Goal: Information Seeking & Learning: Learn about a topic

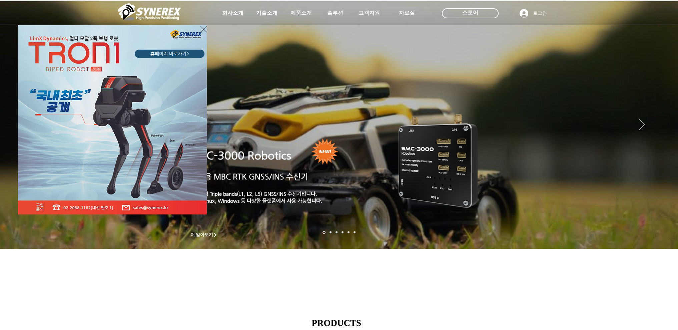
click at [364, 13] on div "LimX Dinamics" at bounding box center [339, 165] width 678 height 330
click at [201, 28] on icon "사이트로 돌아가기" at bounding box center [203, 29] width 6 height 8
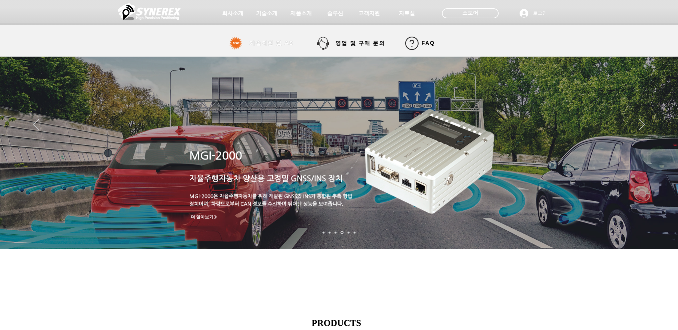
click at [280, 41] on span "기술지원 및 AS" at bounding box center [271, 43] width 44 height 7
select select "******"
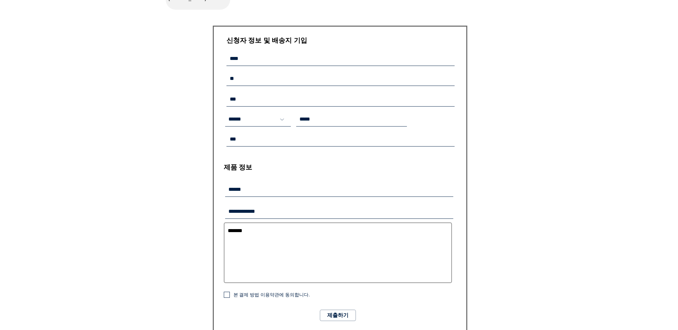
scroll to position [400, 0]
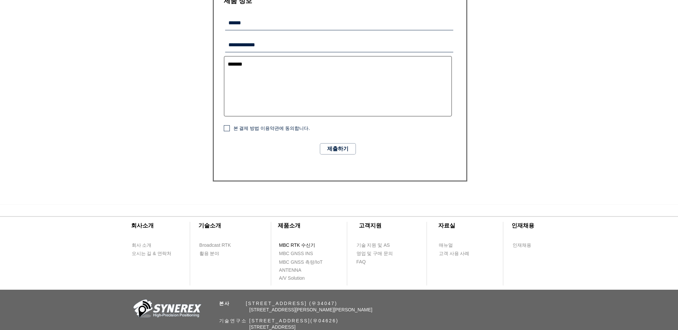
click at [296, 245] on span "MBC RTK 수신기" at bounding box center [297, 245] width 36 height 7
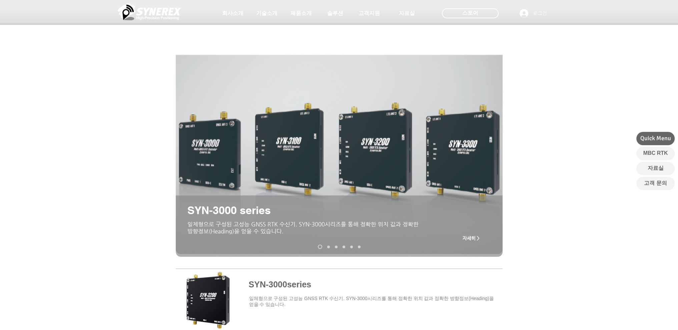
click at [267, 280] on span at bounding box center [339, 299] width 327 height 58
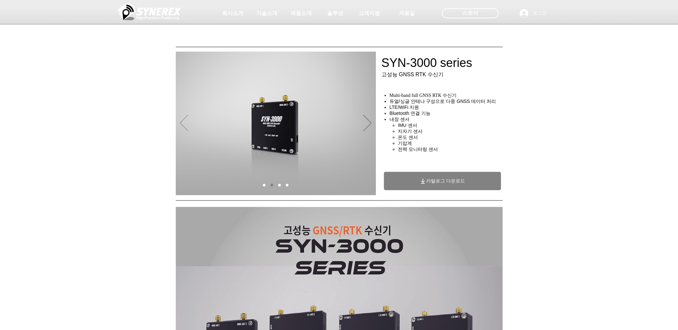
click at [186, 121] on icon "이전" at bounding box center [184, 123] width 8 height 16
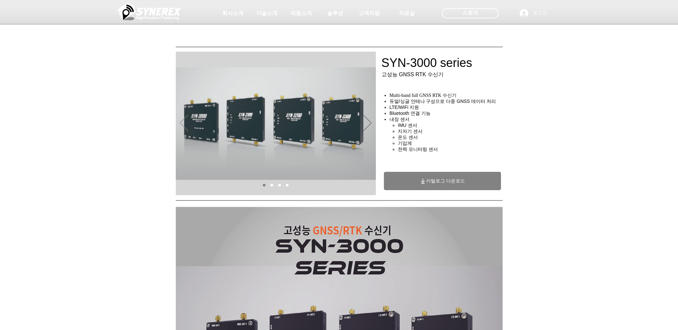
click at [185, 119] on icon "이전" at bounding box center [184, 123] width 8 height 16
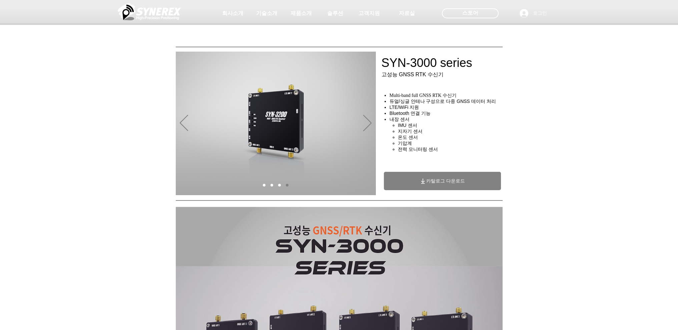
click at [360, 122] on img "슬라이드쇼" at bounding box center [276, 124] width 200 height 144
click at [367, 124] on icon "다음" at bounding box center [367, 123] width 8 height 16
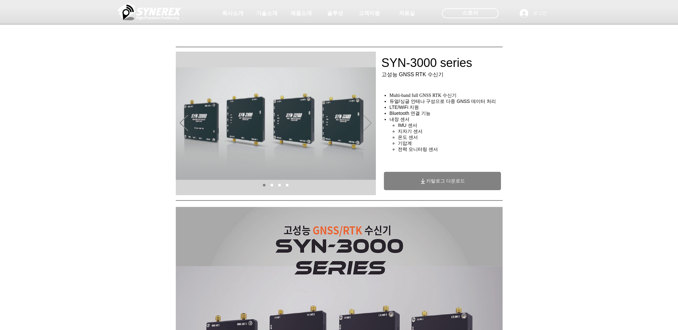
click at [367, 124] on icon "다음" at bounding box center [367, 123] width 8 height 16
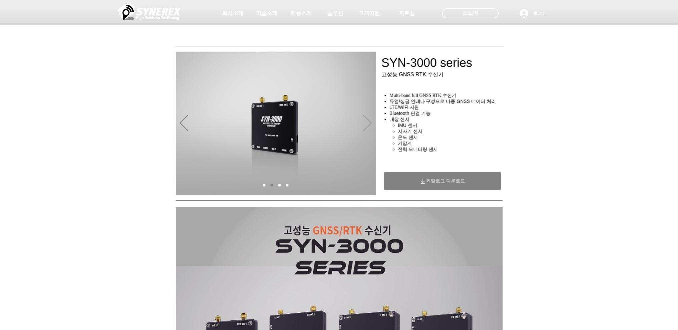
click at [368, 122] on icon "다음" at bounding box center [367, 123] width 8 height 16
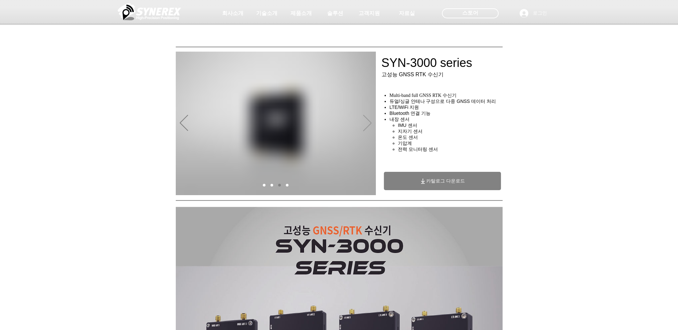
click at [368, 122] on icon "다음" at bounding box center [367, 123] width 8 height 16
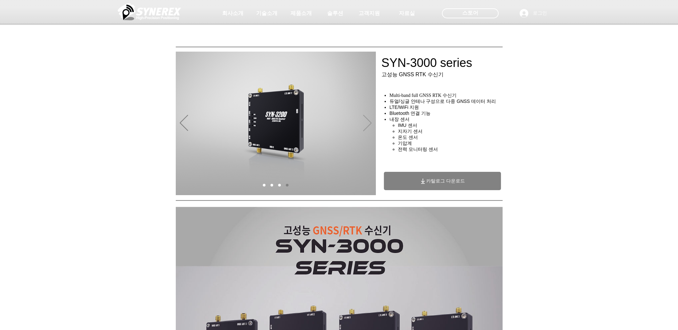
click at [368, 122] on icon "다음" at bounding box center [367, 123] width 8 height 16
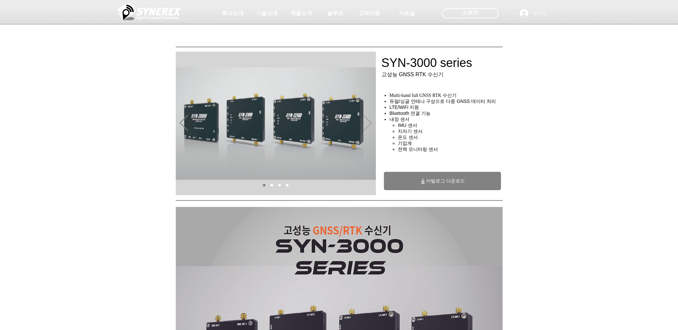
click at [369, 122] on icon "다음" at bounding box center [367, 123] width 8 height 16
